Goal: Information Seeking & Learning: Learn about a topic

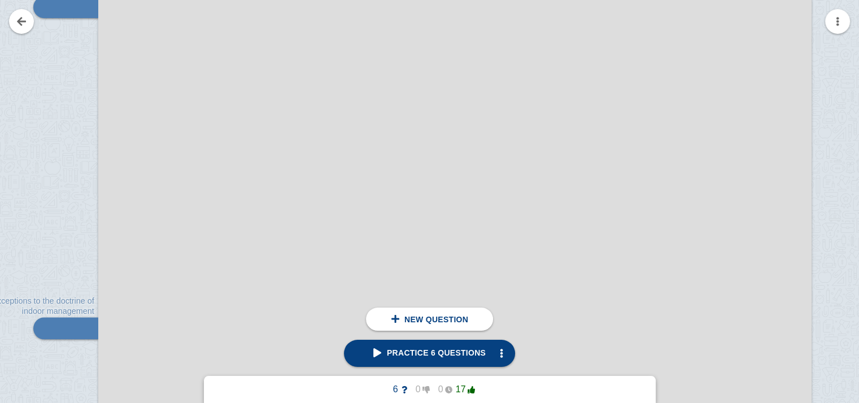
scroll to position [52788, 10]
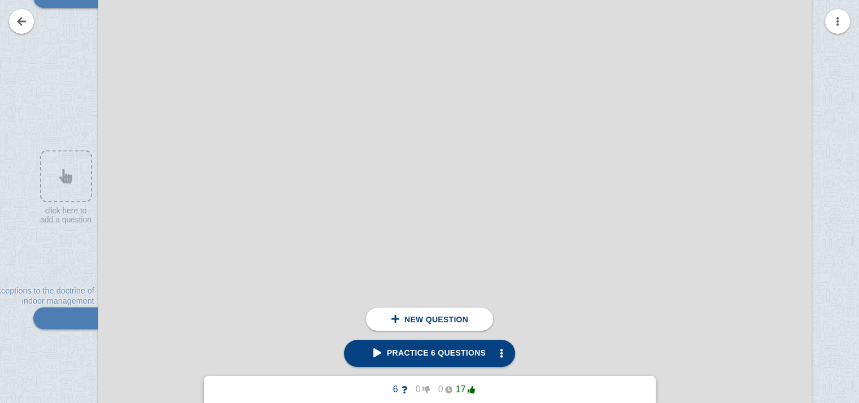
click at [598, 182] on div at bounding box center [454, 298] width 713 height 936
click at [750, 126] on div at bounding box center [454, 298] width 713 height 936
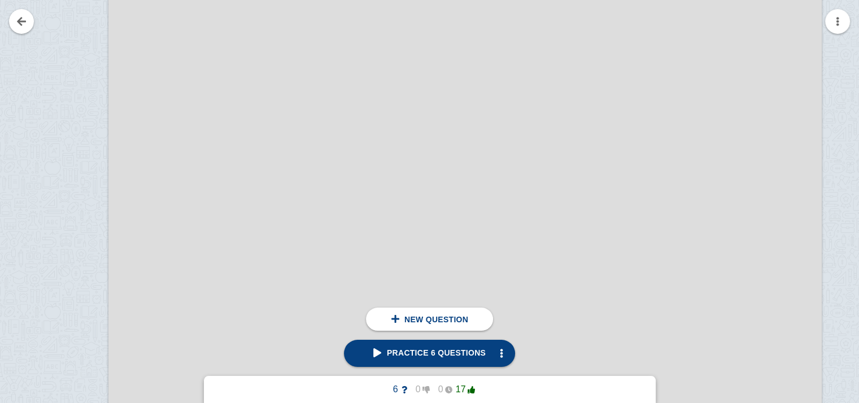
scroll to position [51862, 0]
click at [418, 346] on link "Practice 6 questions" at bounding box center [429, 353] width 171 height 27
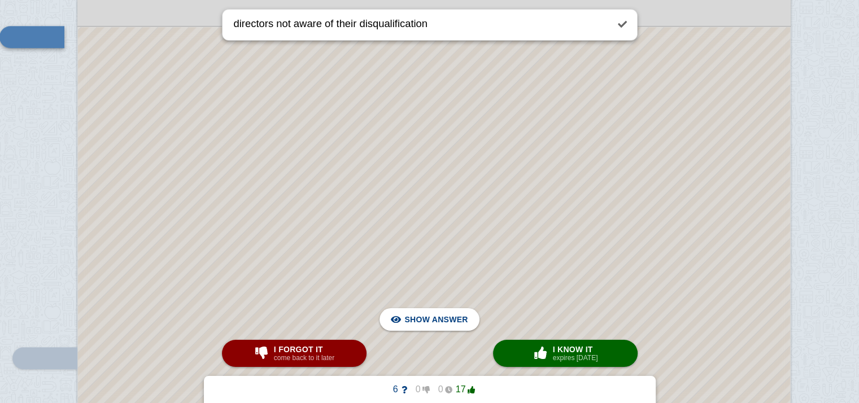
scroll to position [52749, 31]
click at [511, 348] on button "× 0 I know it expires [DATE]" at bounding box center [565, 353] width 145 height 27
type textarea "exceptions to the doctrine of indoor management"
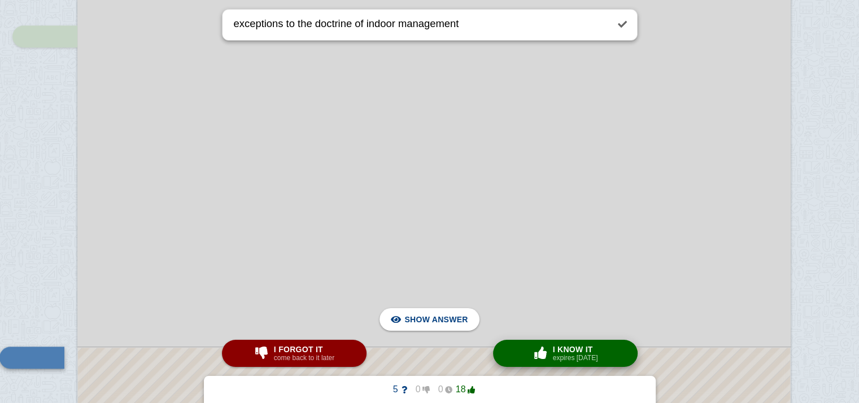
scroll to position [52960, 31]
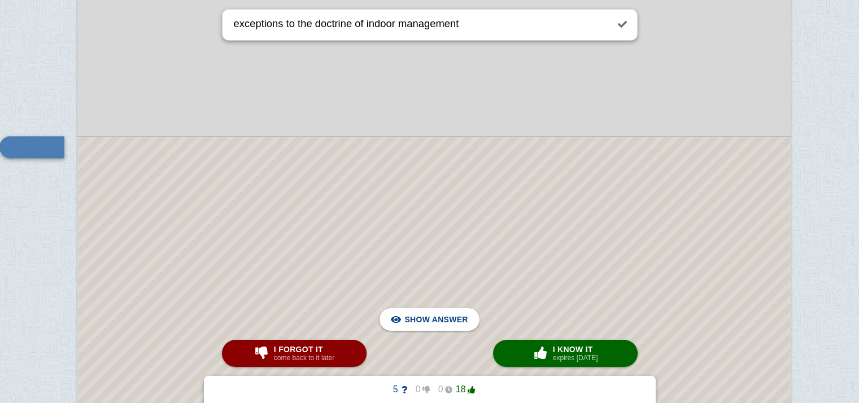
click at [420, 107] on div at bounding box center [433, 127] width 713 height 936
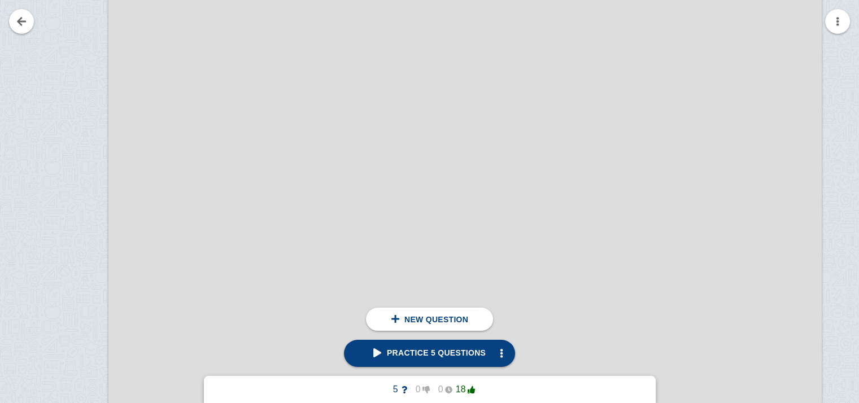
scroll to position [181622, 0]
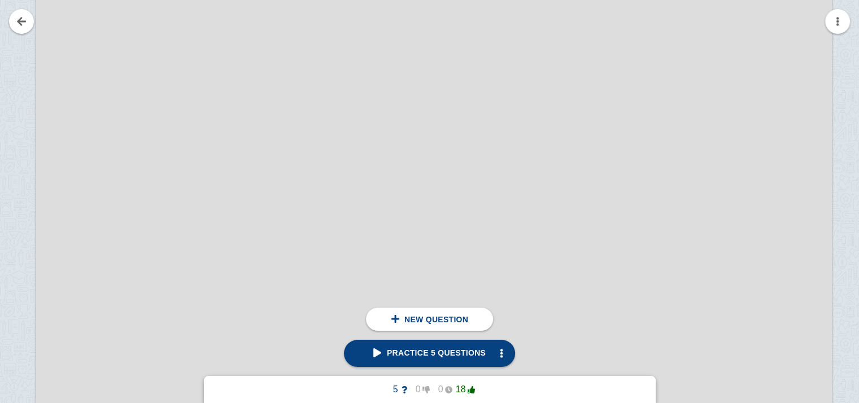
scroll to position [202806, 72]
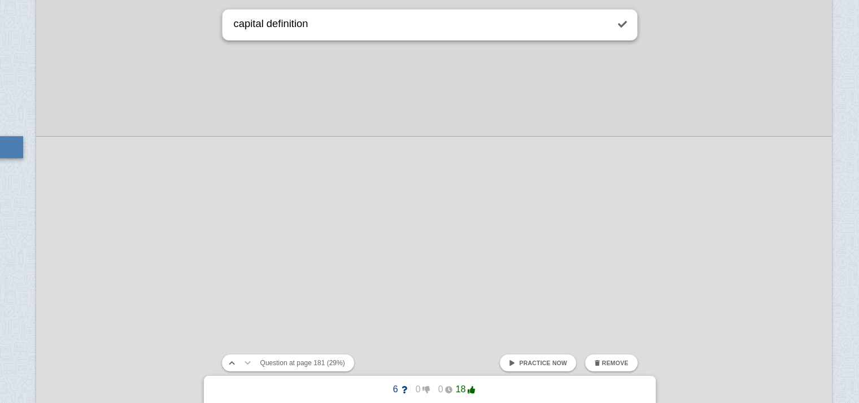
type textarea "capital definition"
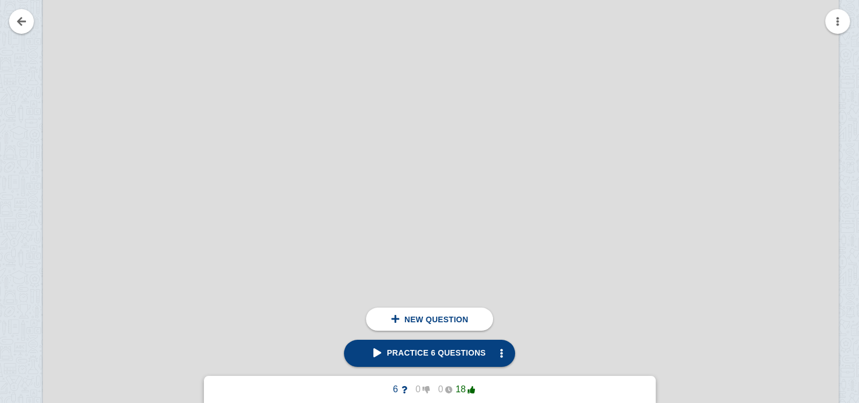
scroll to position [203126, 66]
click at [12, 113] on div at bounding box center [5, 12] width 76 height 1045
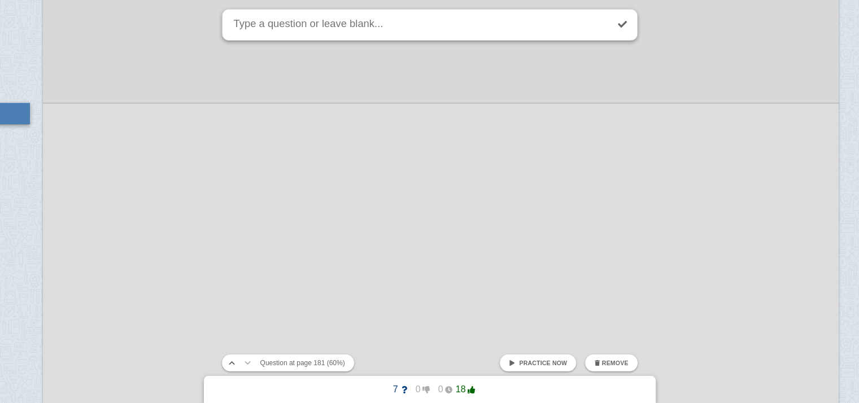
scroll to position [203092, 72]
type textarea "share"
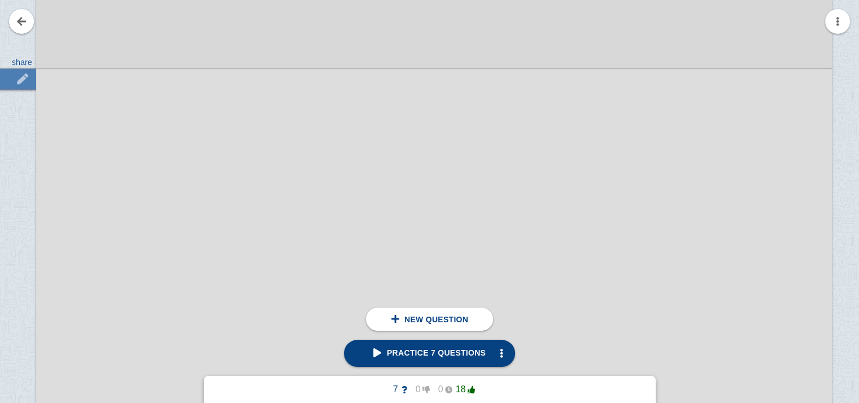
scroll to position [203162, 72]
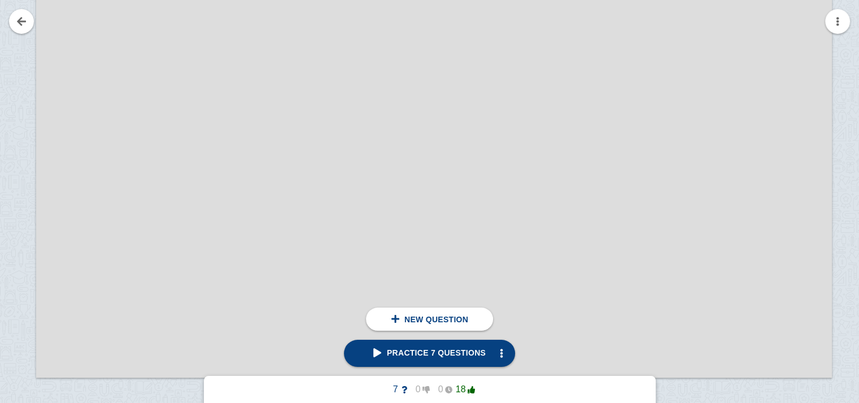
scroll to position [203227, 72]
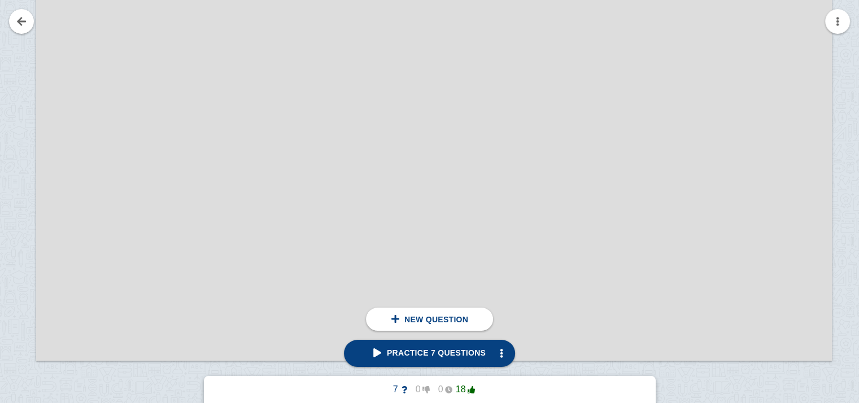
scroll to position [203290, 72]
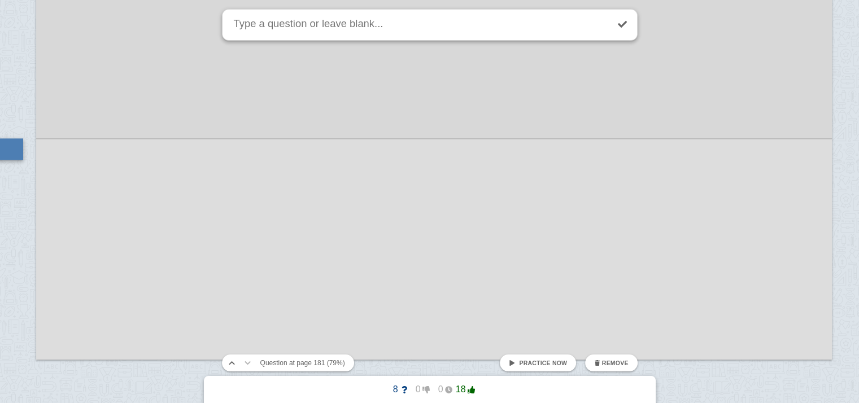
scroll to position [203292, 72]
type textarea "kinds of share capital"
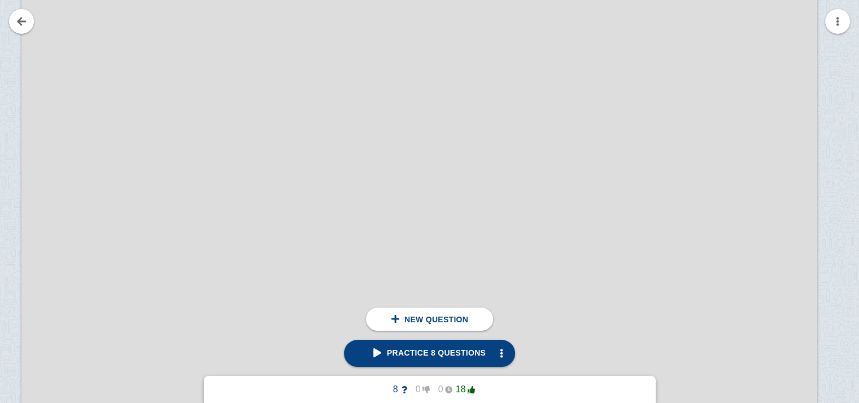
scroll to position [203740, 87]
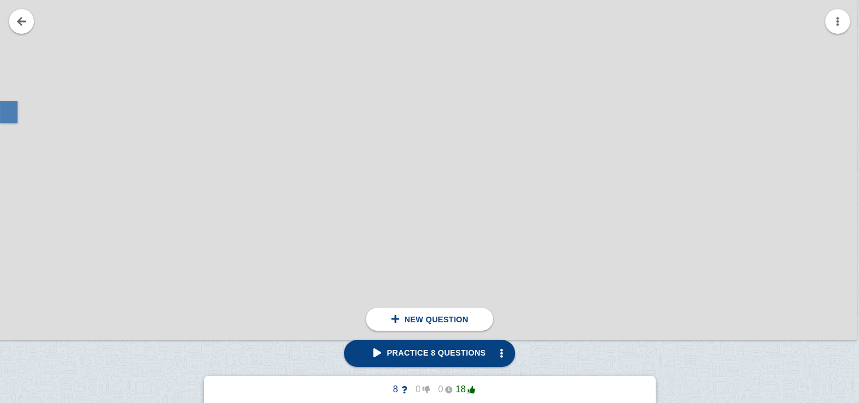
scroll to position [219428, 110]
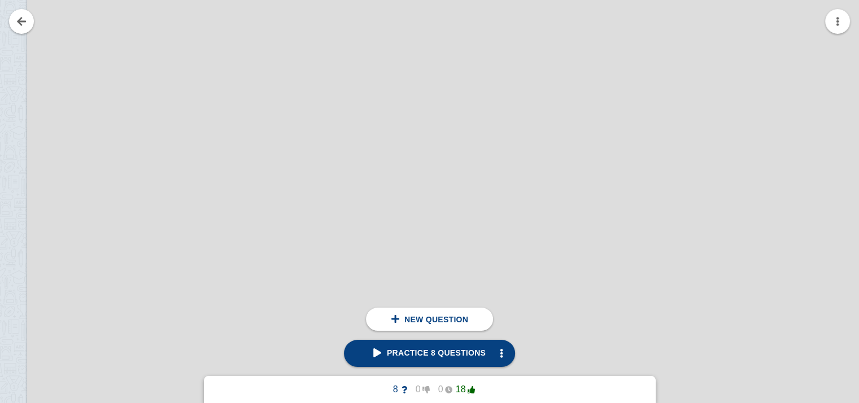
scroll to position [220201, 81]
drag, startPoint x: 785, startPoint y: 106, endPoint x: 455, endPoint y: 235, distance: 355.0
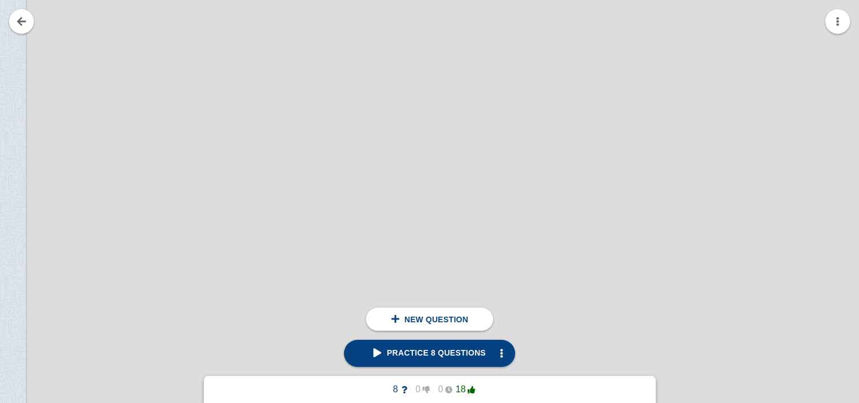
scroll to position [220236, 81]
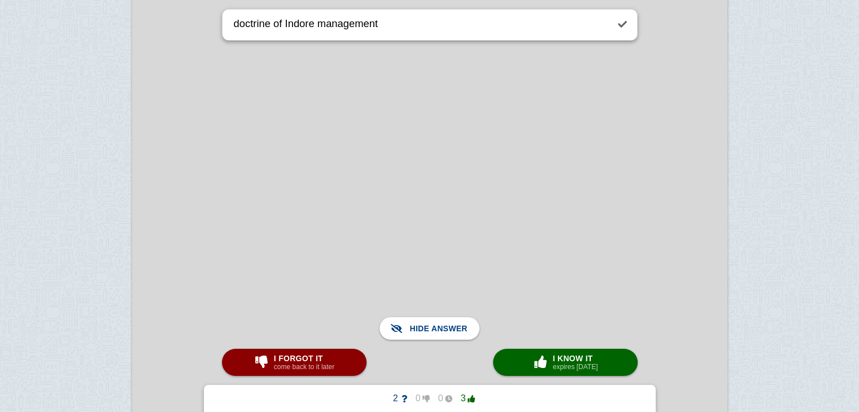
scroll to position [22853, 0]
click at [504, 352] on button "× 0 I know it expires [DATE]" at bounding box center [565, 362] width 145 height 27
type textarea "contribution by companyyy"
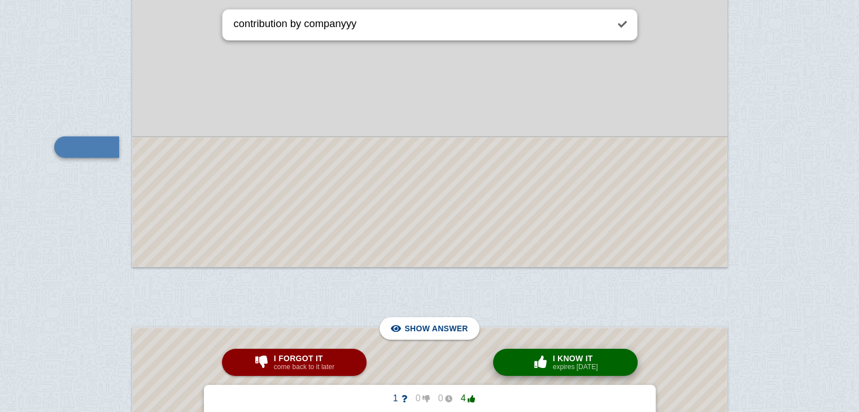
click at [544, 351] on button "× 0 I know it expires [DATE]" at bounding box center [565, 362] width 145 height 27
checkbox input "true"
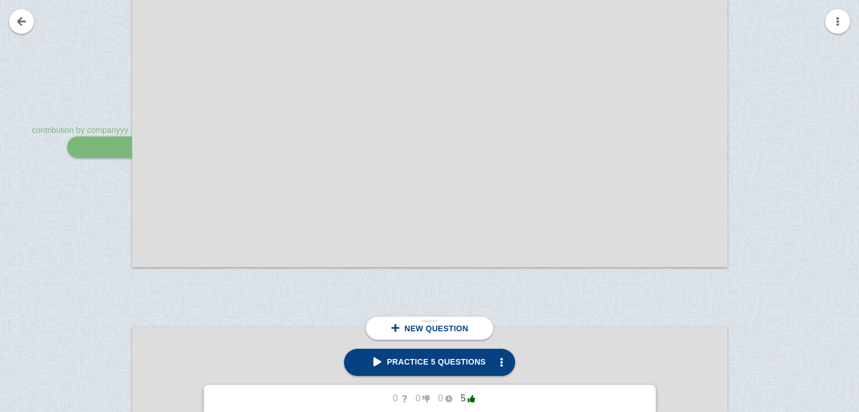
click at [433, 333] on div "New question" at bounding box center [429, 328] width 127 height 23
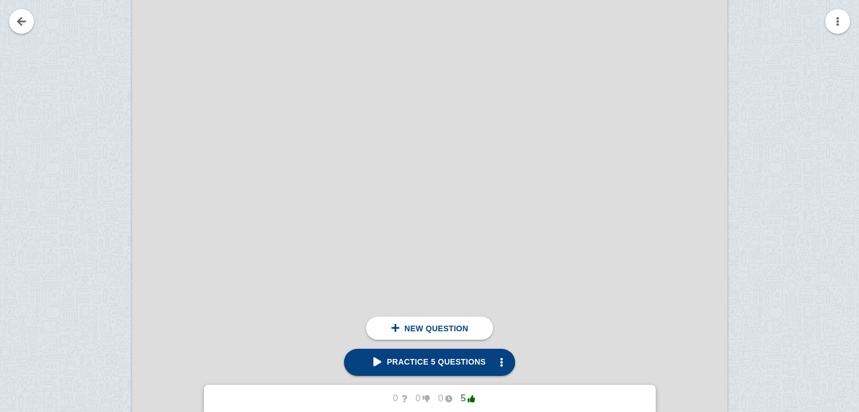
scroll to position [22822, 0]
click at [93, 125] on div at bounding box center [94, 362] width 76 height 841
checkbox input "false"
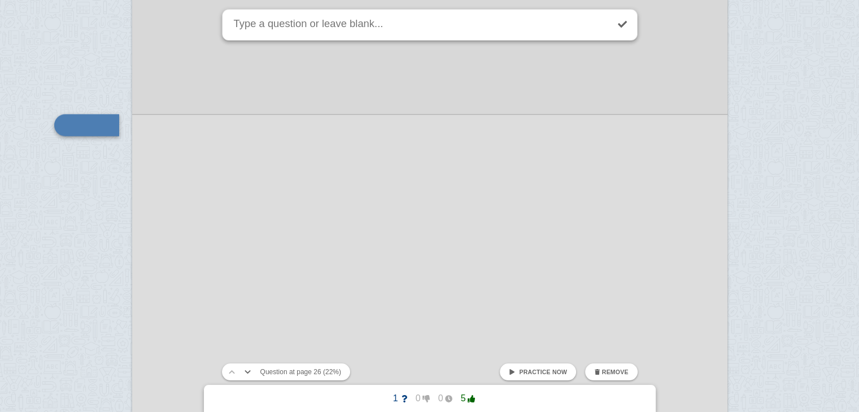
scroll to position [22800, 0]
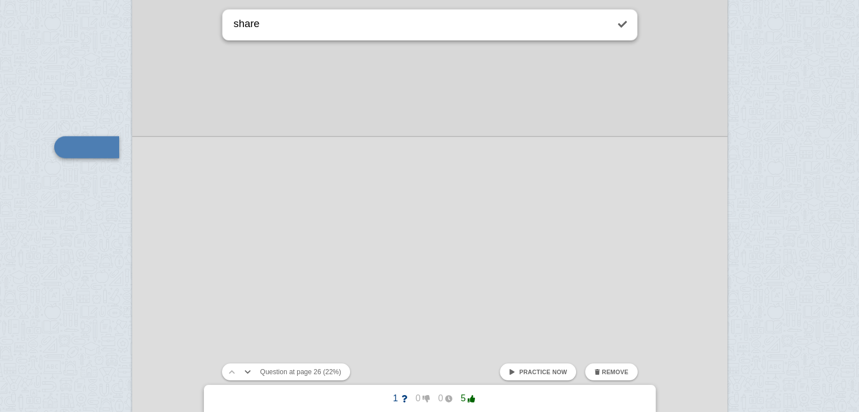
type textarea "share"
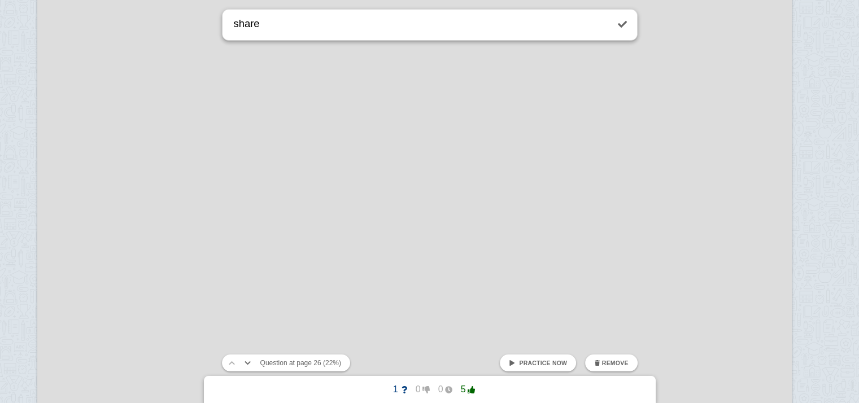
scroll to position [52949, 71]
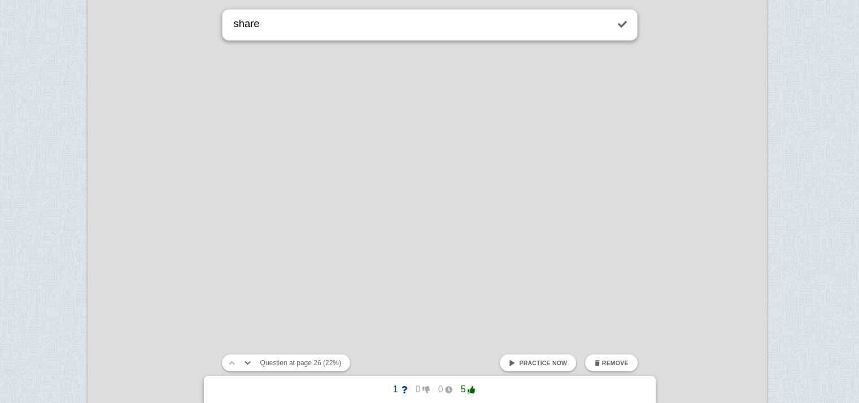
scroll to position [47714, 20]
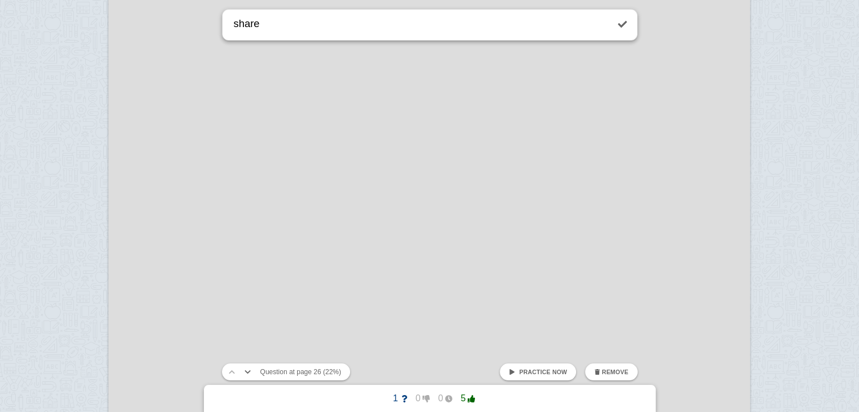
scroll to position [44822, 0]
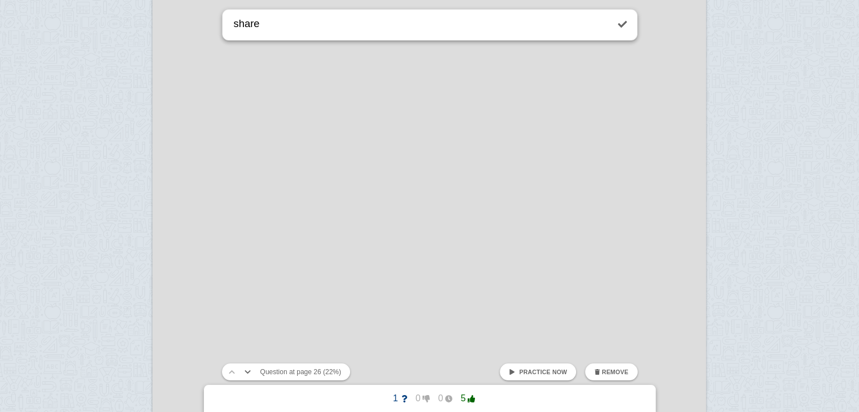
scroll to position [38852, 0]
click at [174, 116] on div at bounding box center [428, 306] width 553 height 783
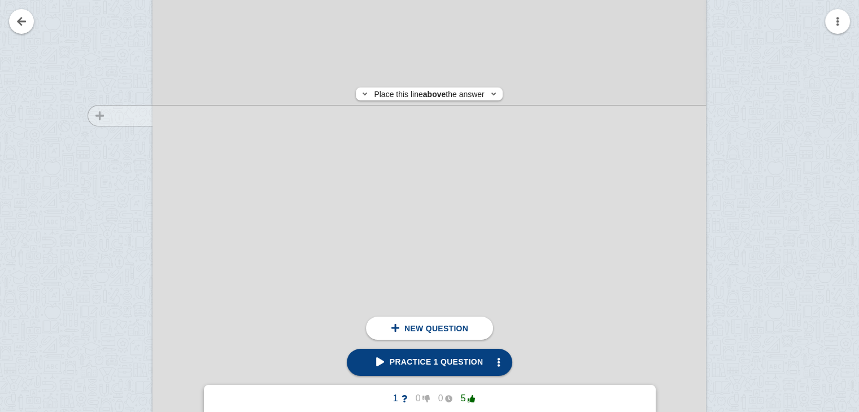
click at [97, 116] on div at bounding box center [115, 316] width 76 height 783
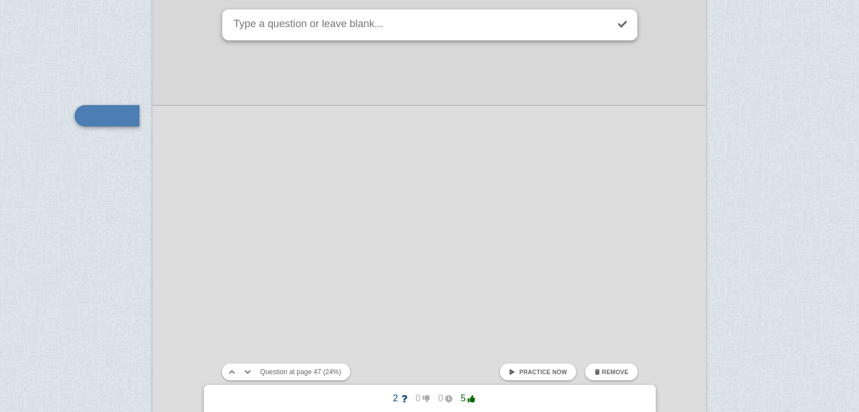
scroll to position [38821, 0]
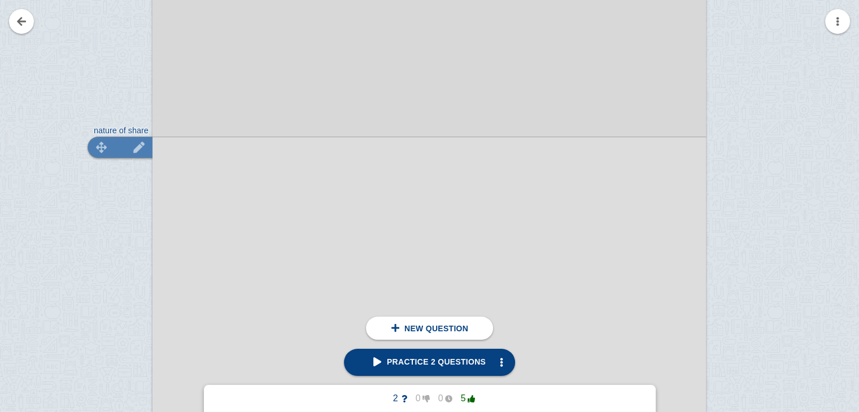
click at [126, 141] on div at bounding box center [120, 147] width 65 height 21
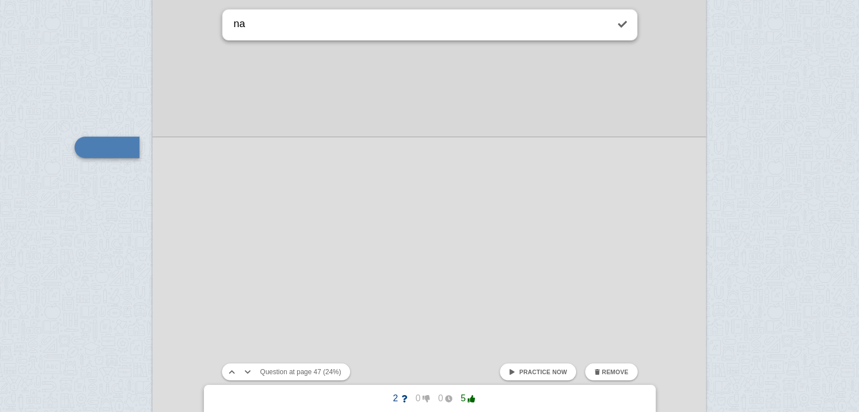
type textarea "n"
type textarea "share 2"
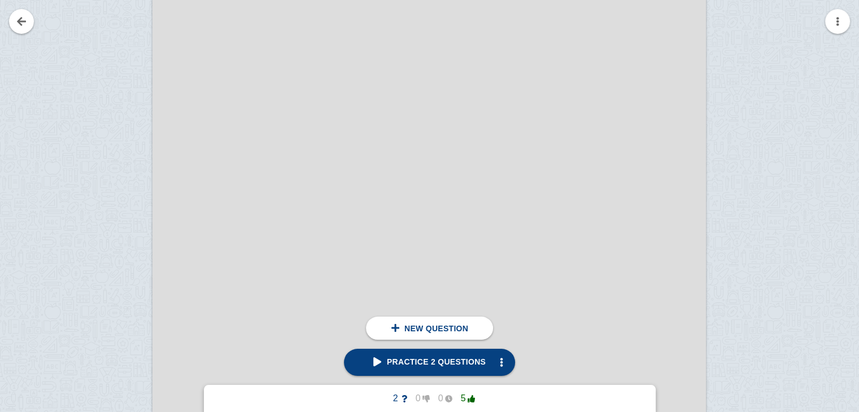
scroll to position [38178, 0]
click at [129, 157] on div at bounding box center [115, 153] width 76 height 783
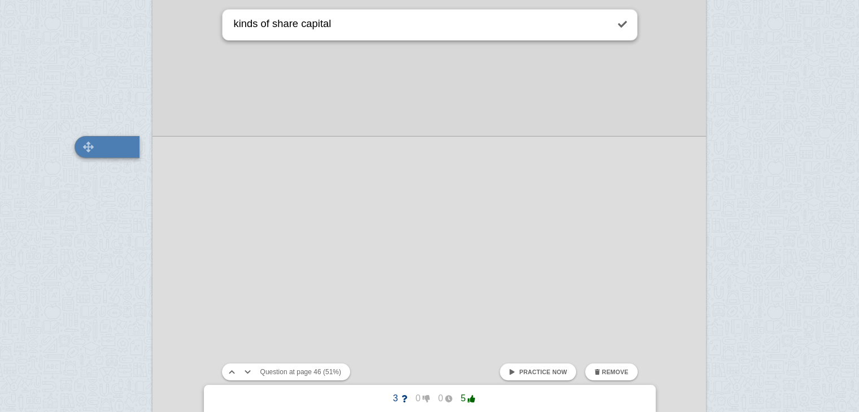
type textarea "kinds of share capital"
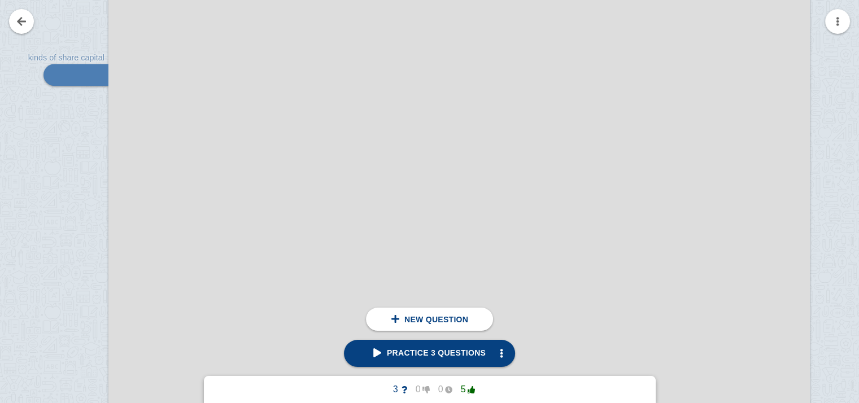
scroll to position [48472, 0]
